Goal: Navigation & Orientation: Find specific page/section

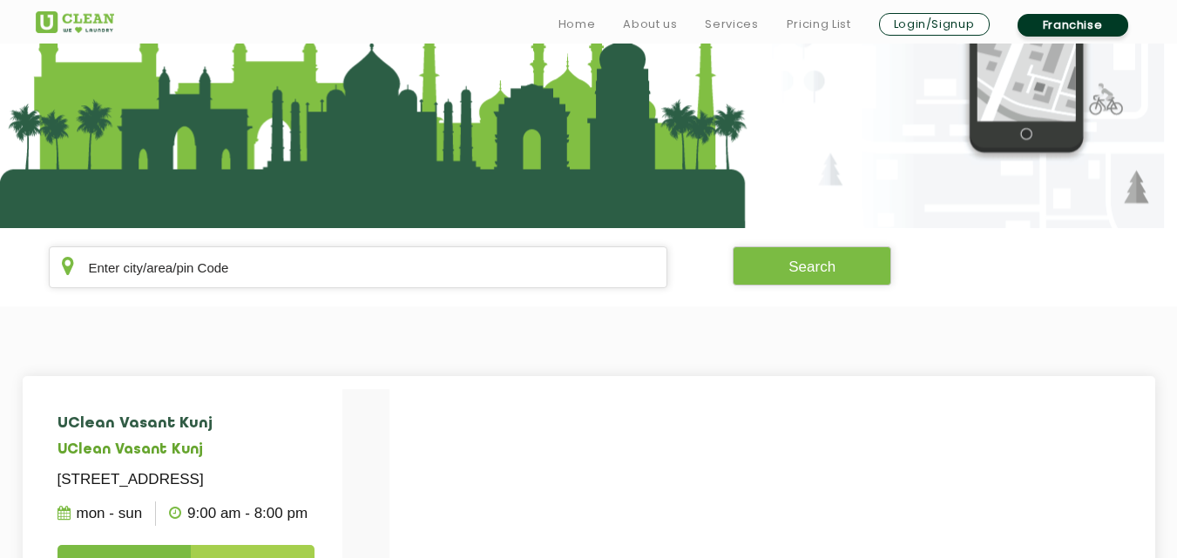
scroll to position [296, 0]
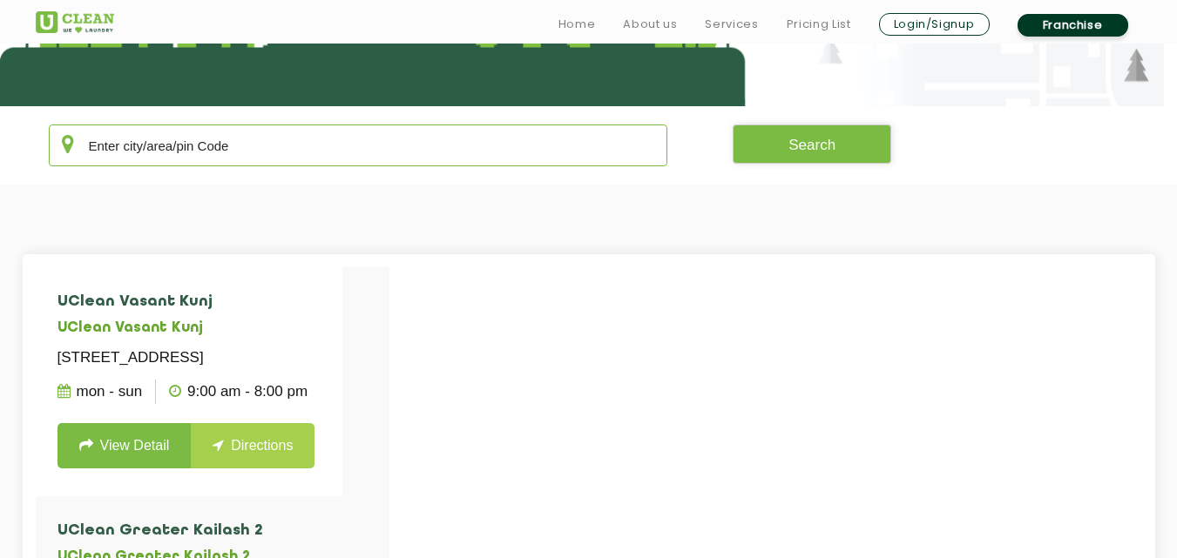
click at [278, 144] on input "text" at bounding box center [358, 146] width 619 height 42
type input "k"
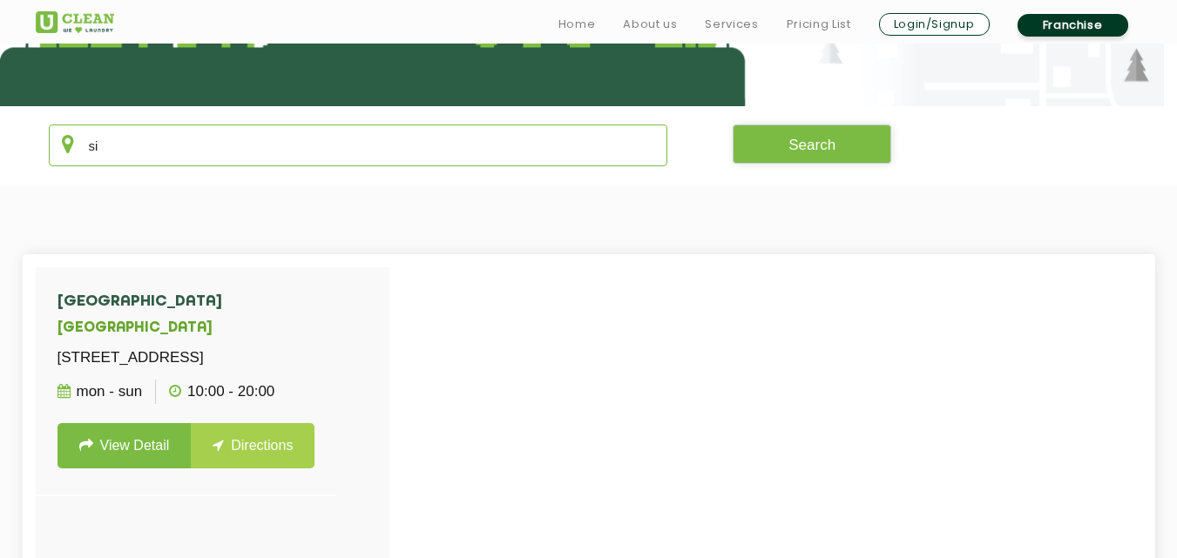
type input "s"
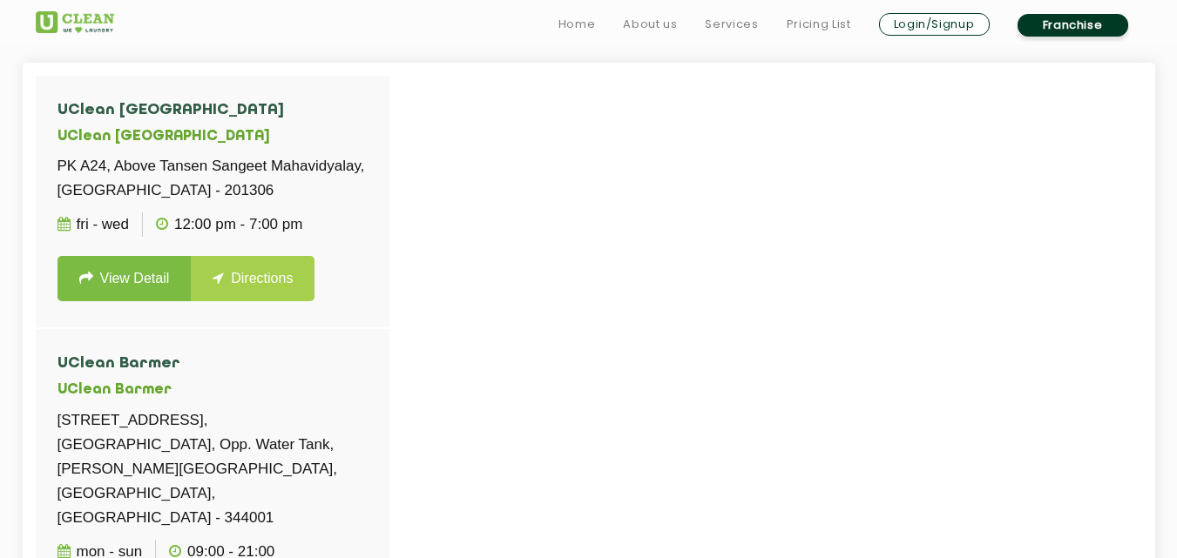
scroll to position [499, 0]
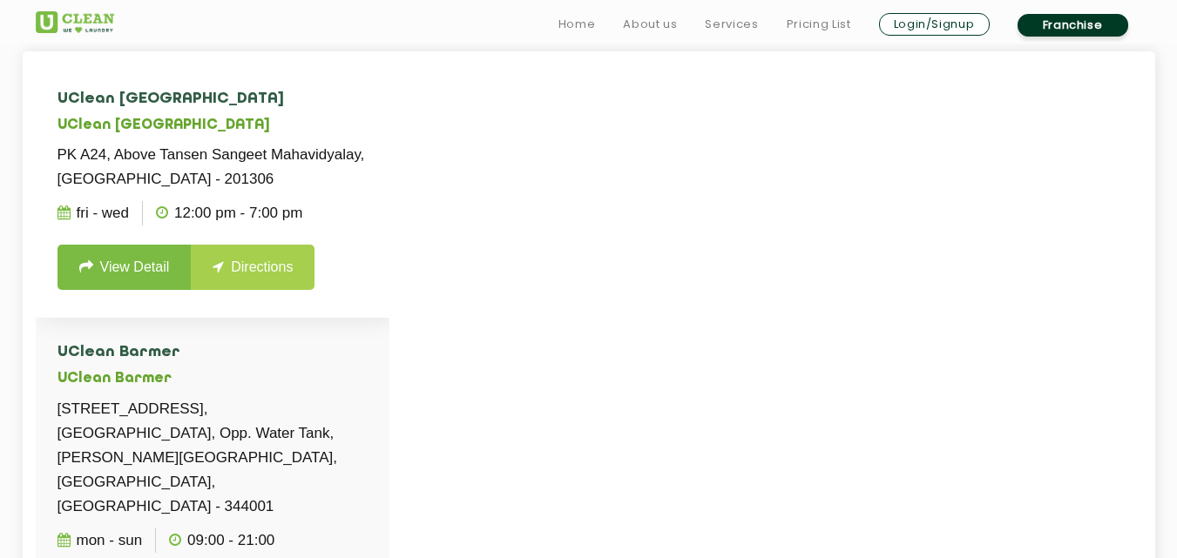
click at [256, 309] on li "[GEOGRAPHIC_DATA], Above [GEOGRAPHIC_DATA] - 201306 Fri - Wed 12:00 PM - 7:00 P…" at bounding box center [213, 190] width 354 height 253
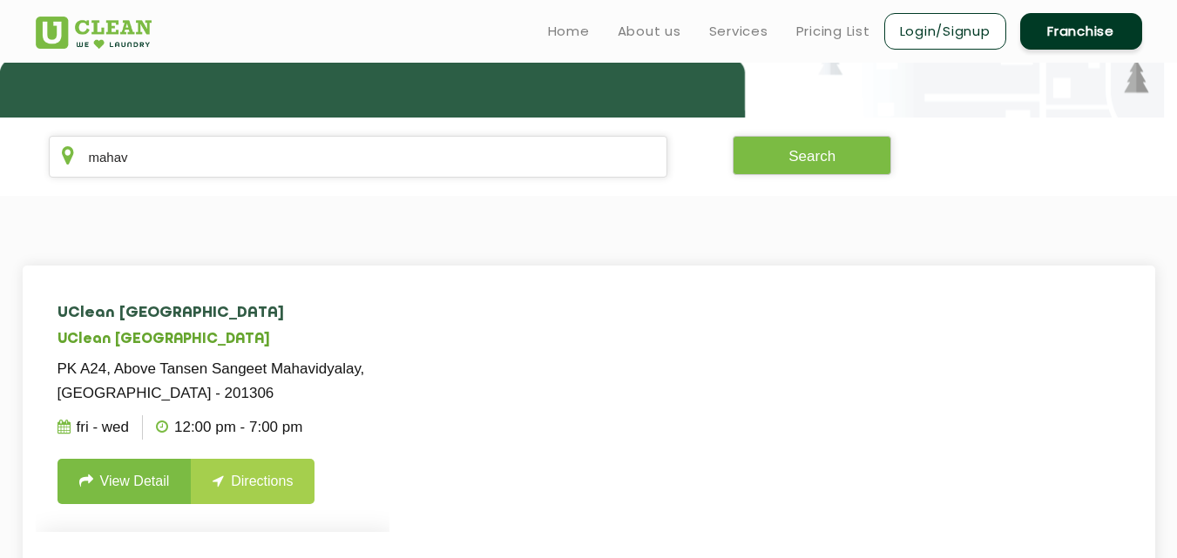
scroll to position [290, 0]
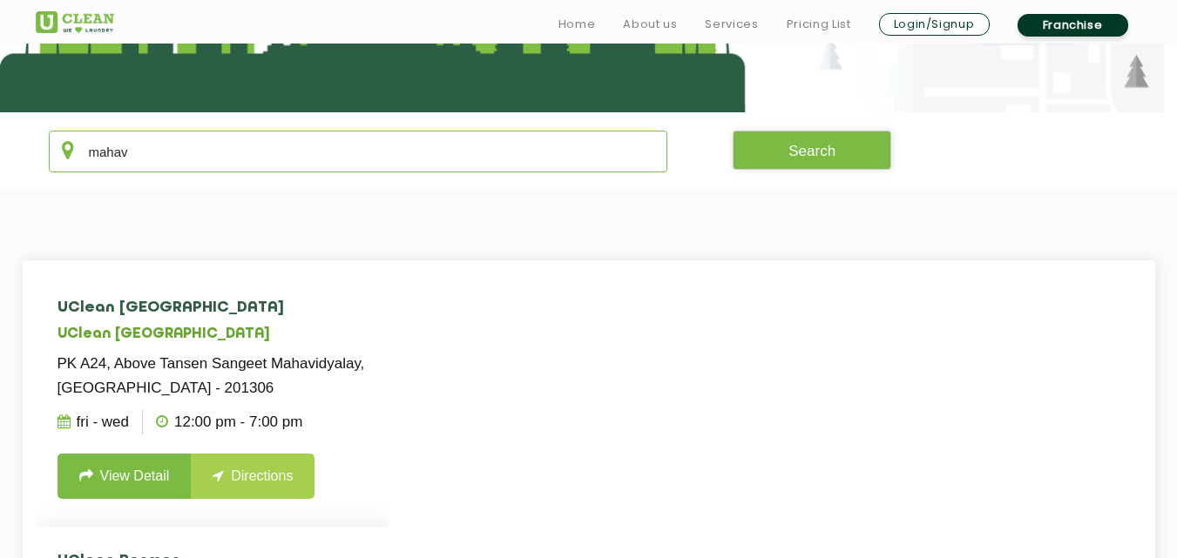
click at [316, 151] on input "mahav" at bounding box center [358, 152] width 619 height 42
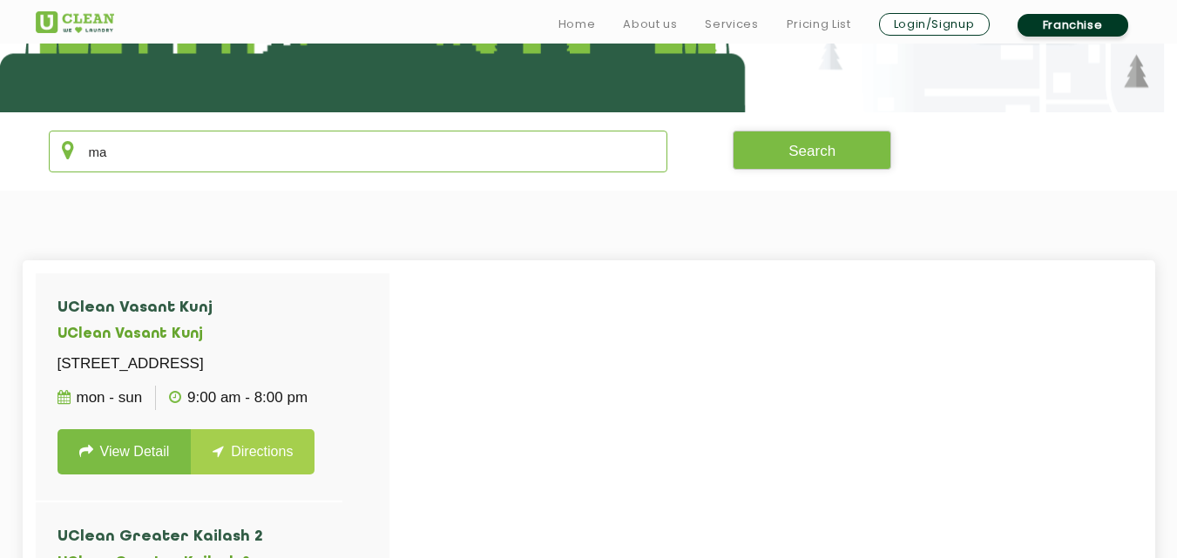
type input "m"
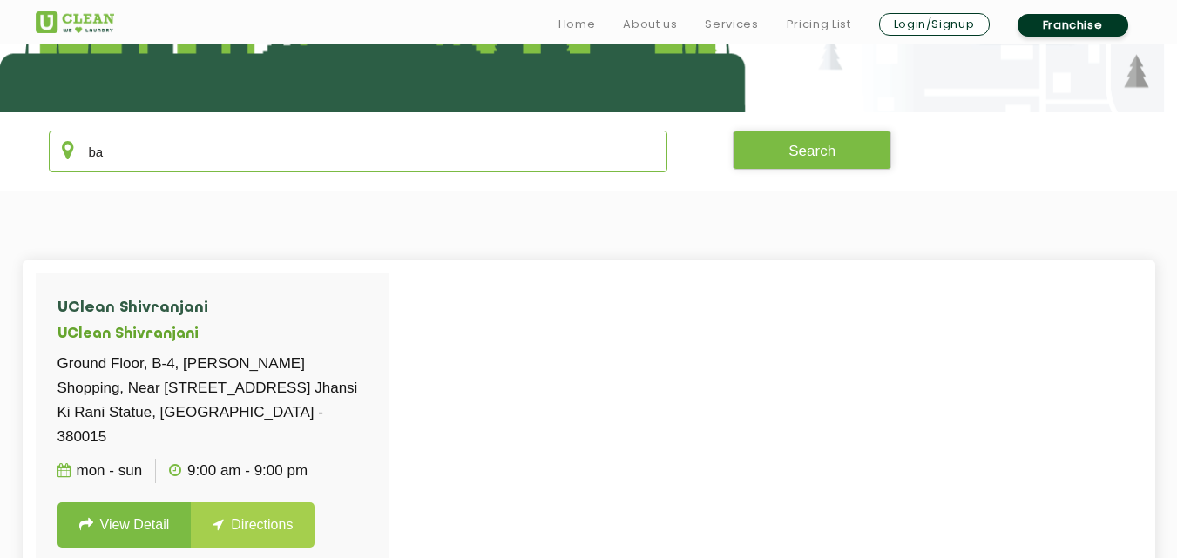
type input "b"
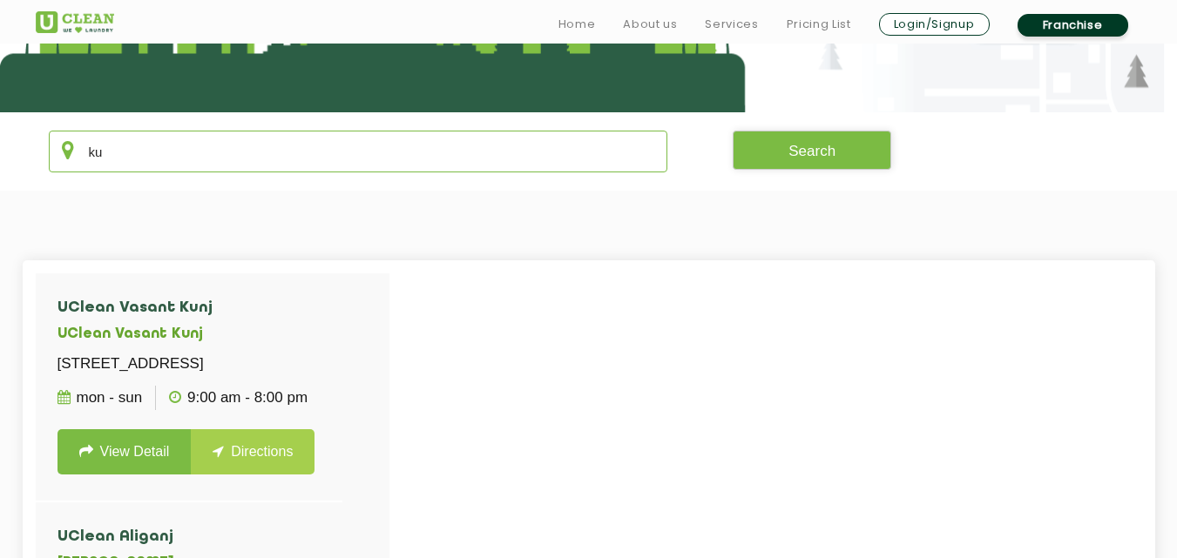
type input "k"
type input "m"
type input "palam v"
